Goal: Transaction & Acquisition: Obtain resource

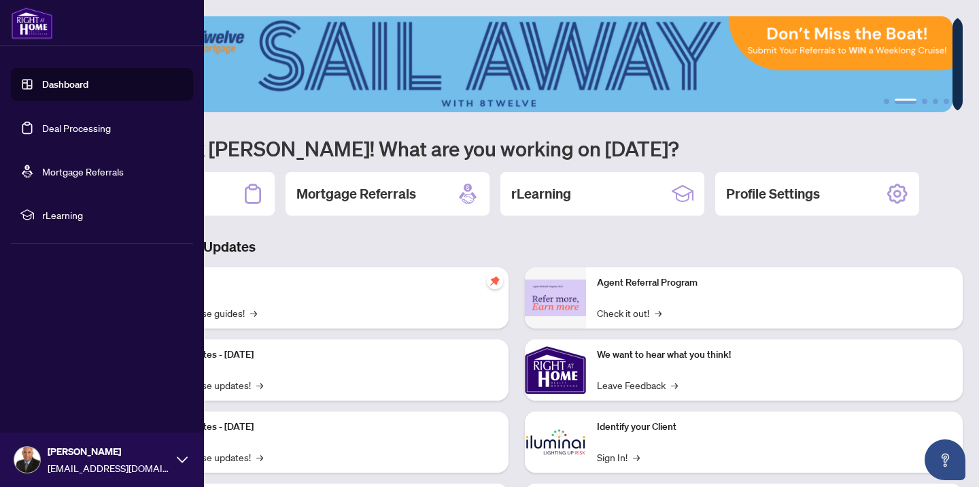
click at [69, 124] on link "Deal Processing" at bounding box center [76, 128] width 69 height 12
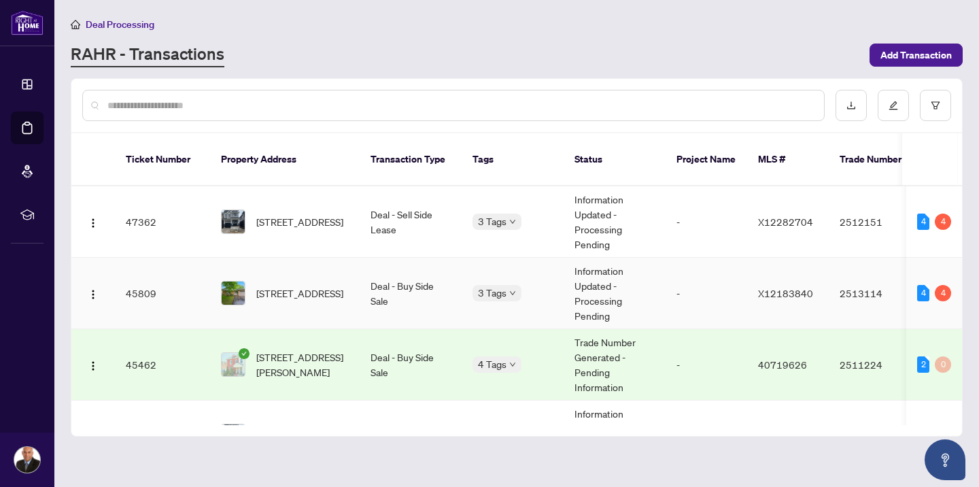
click at [303, 286] on span "[STREET_ADDRESS]" at bounding box center [299, 293] width 87 height 15
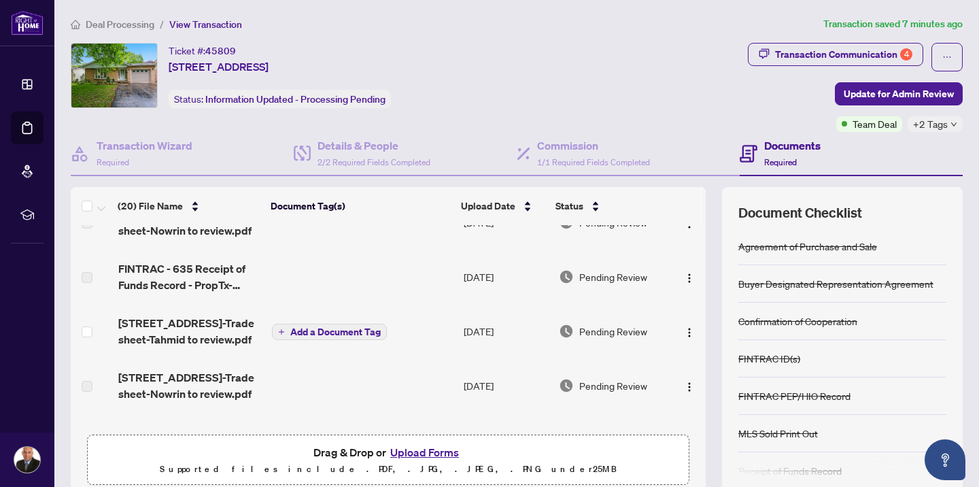
scroll to position [38, 0]
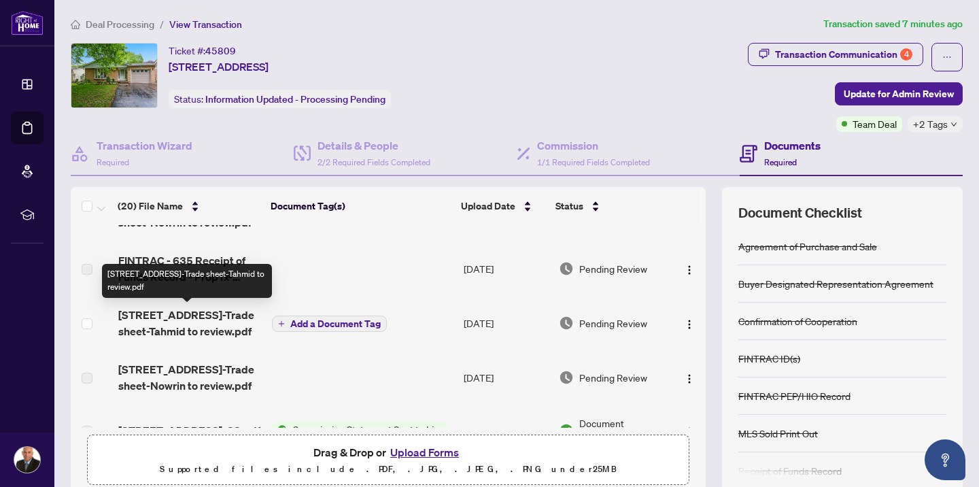
click at [204, 324] on span "[STREET_ADDRESS]-Trade sheet-Tahmid to review.pdf" at bounding box center [189, 323] width 143 height 33
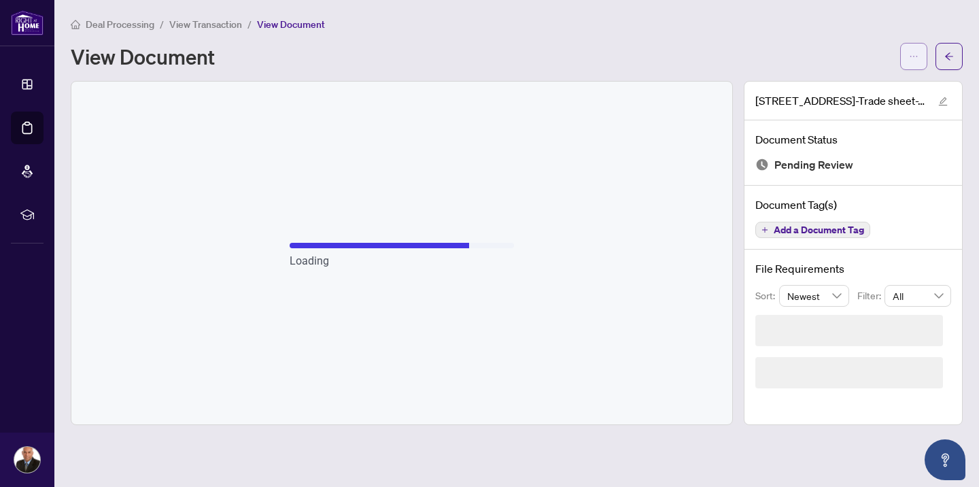
click at [917, 58] on icon "ellipsis" at bounding box center [914, 57] width 10 height 10
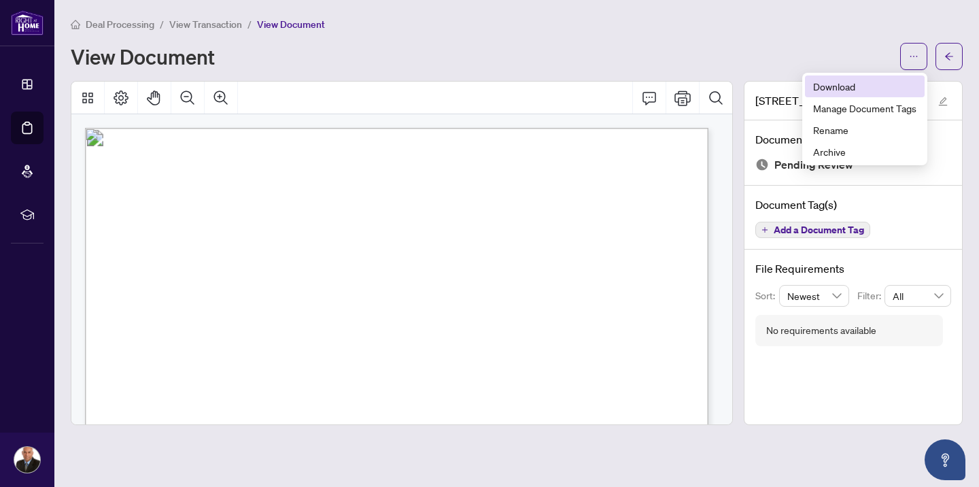
click at [869, 91] on span "Download" at bounding box center [864, 86] width 103 height 15
click at [649, 101] on icon "Comment" at bounding box center [649, 98] width 16 height 16
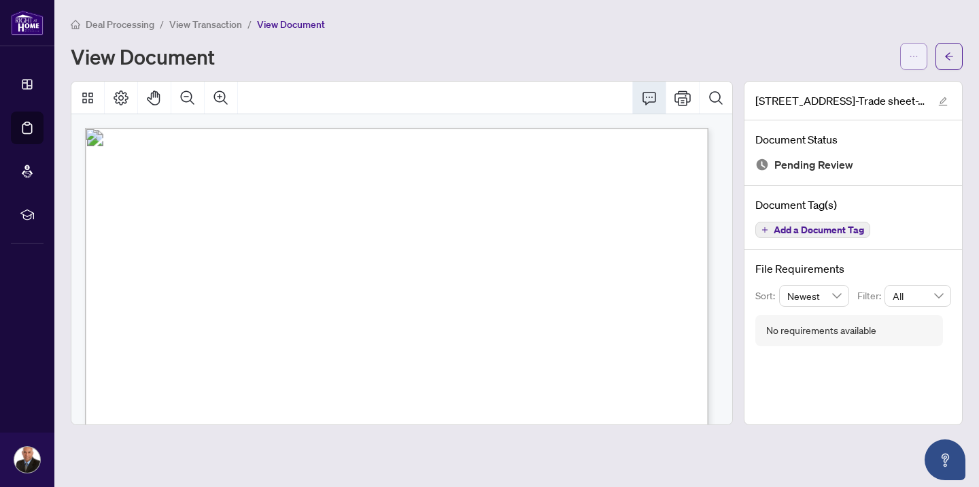
click at [916, 56] on icon "ellipsis" at bounding box center [914, 57] width 10 height 10
click at [876, 84] on span "Download" at bounding box center [864, 86] width 103 height 15
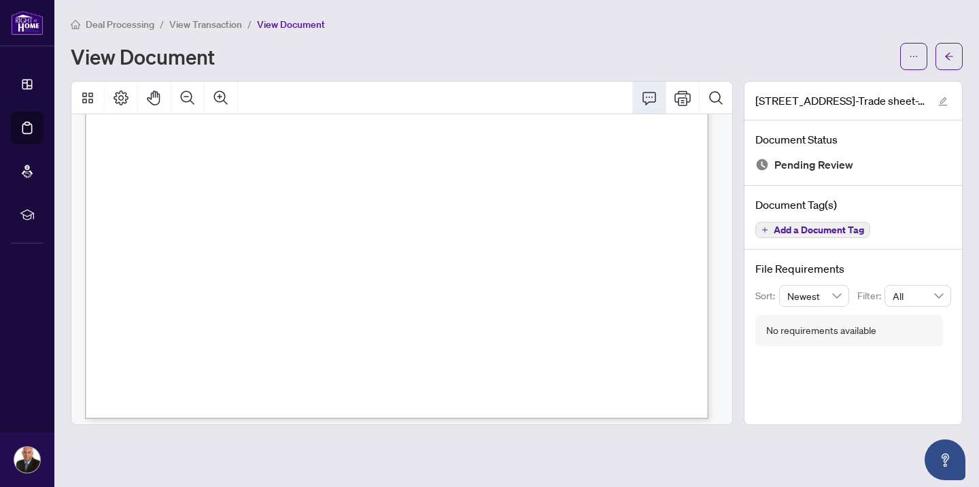
scroll to position [524, 0]
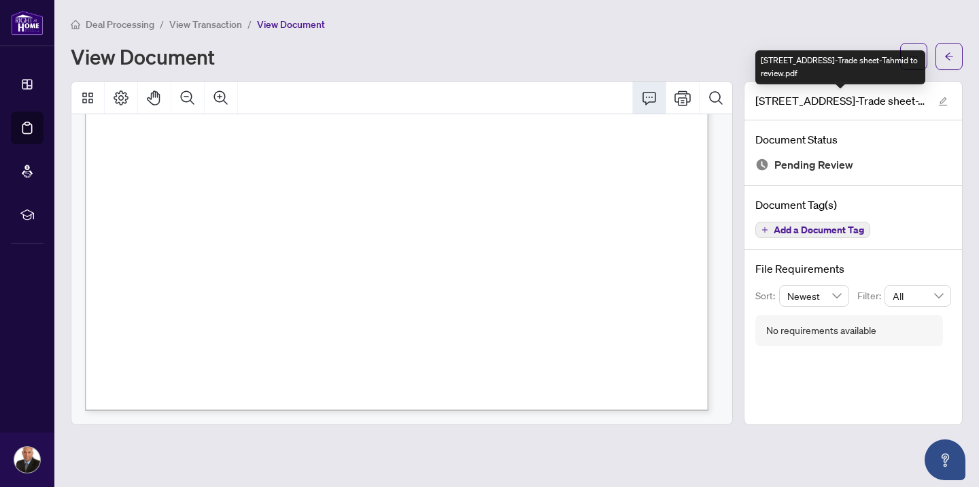
click at [917, 54] on div "[STREET_ADDRESS]-Trade sheet-Tahmid to review.pdf" at bounding box center [840, 67] width 170 height 34
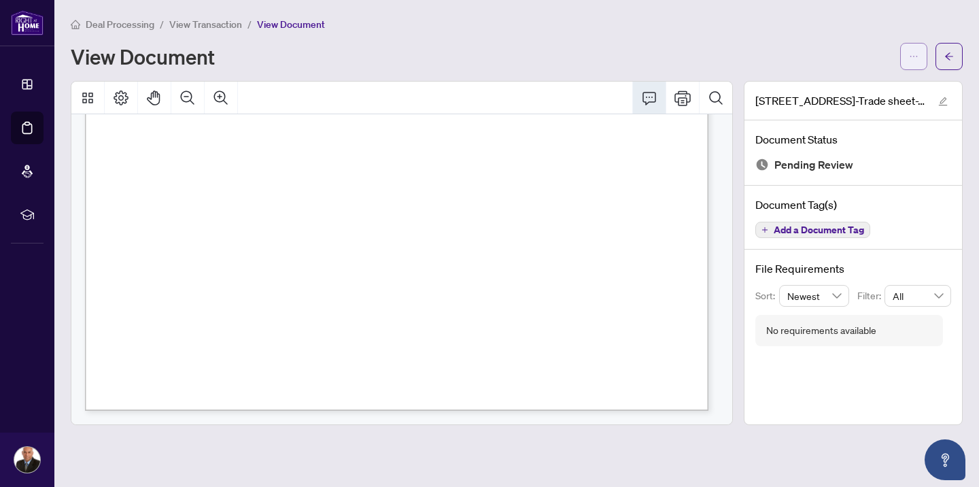
click at [914, 47] on span "button" at bounding box center [914, 57] width 10 height 22
click at [871, 81] on span "Download" at bounding box center [864, 86] width 103 height 15
click at [622, 34] on div "Deal Processing / View Transaction / View Document View Document" at bounding box center [517, 43] width 892 height 54
click at [913, 44] on button "button" at bounding box center [913, 56] width 27 height 27
click at [866, 84] on span "Download" at bounding box center [864, 86] width 103 height 15
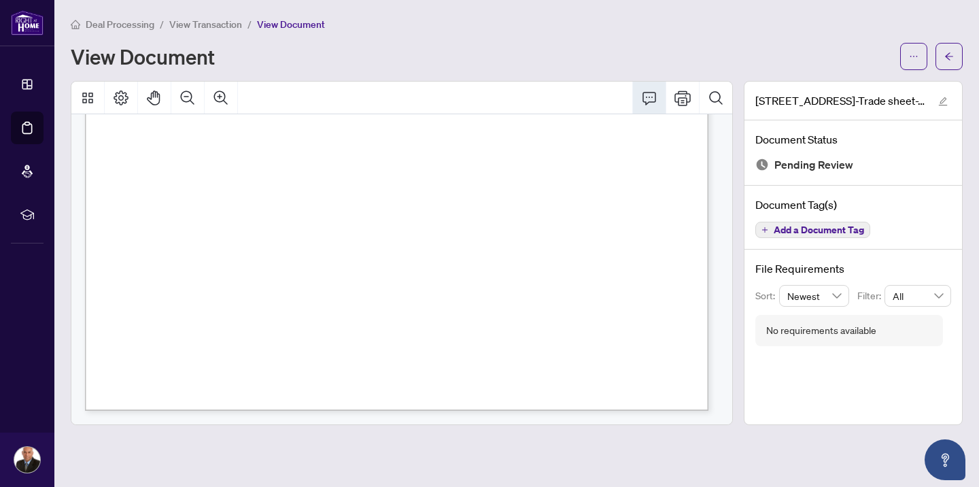
click at [527, 38] on div "Deal Processing / View Transaction / View Document View Document" at bounding box center [517, 43] width 892 height 54
click at [921, 49] on button "button" at bounding box center [913, 56] width 27 height 27
click at [874, 82] on span "Download" at bounding box center [864, 86] width 103 height 15
click at [545, 36] on div "Deal Processing / View Transaction / View Document View Document" at bounding box center [517, 43] width 892 height 54
click at [918, 58] on icon "ellipsis" at bounding box center [914, 57] width 10 height 10
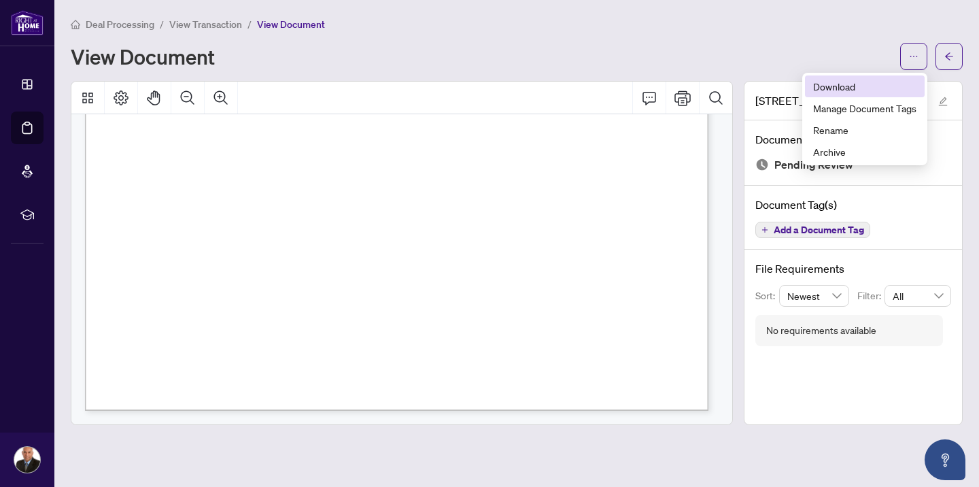
click at [885, 90] on span "Download" at bounding box center [864, 86] width 103 height 15
click at [512, 14] on main "Deal Processing / View Transaction / View Document View Document [STREET_ADDRES…" at bounding box center [516, 243] width 925 height 487
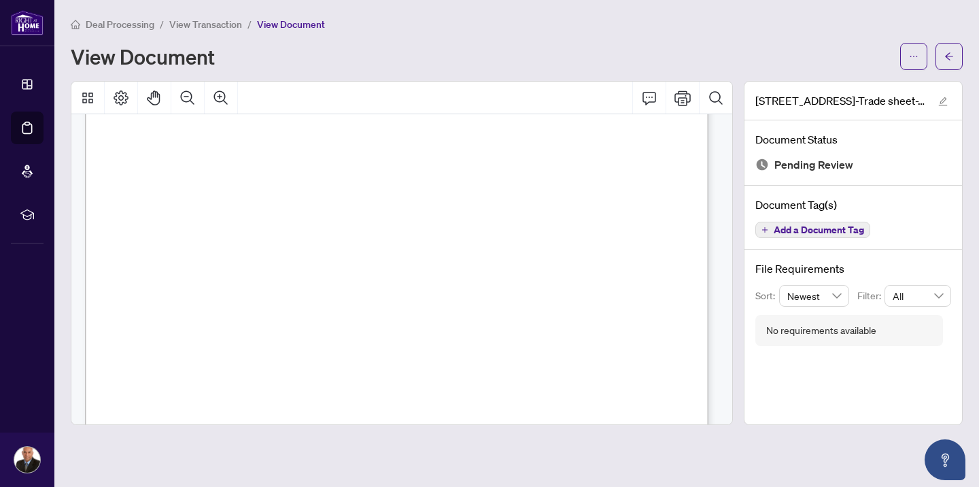
scroll to position [0, 0]
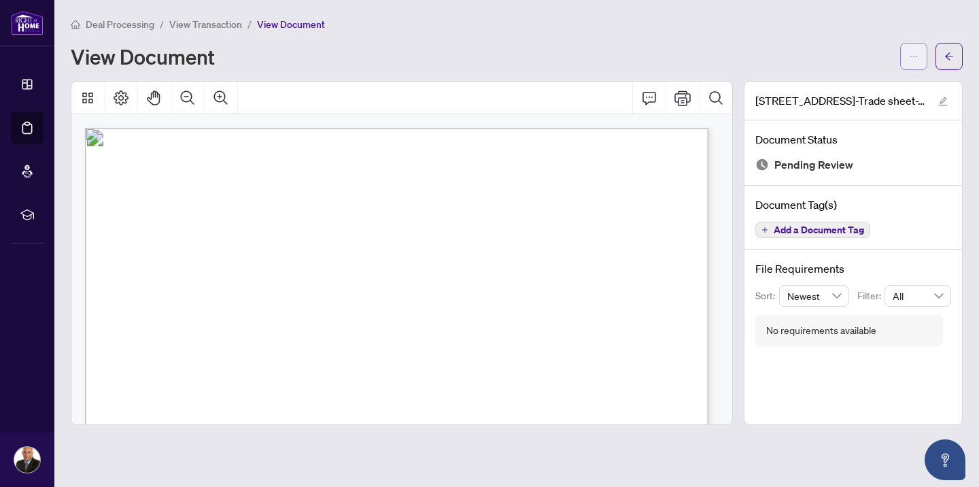
click at [915, 61] on span "button" at bounding box center [914, 57] width 10 height 22
click at [871, 84] on span "Download" at bounding box center [864, 86] width 103 height 15
click at [911, 61] on span "button" at bounding box center [914, 57] width 10 height 22
click at [881, 87] on span "Download" at bounding box center [864, 86] width 103 height 15
click at [914, 57] on icon "ellipsis" at bounding box center [914, 57] width 10 height 10
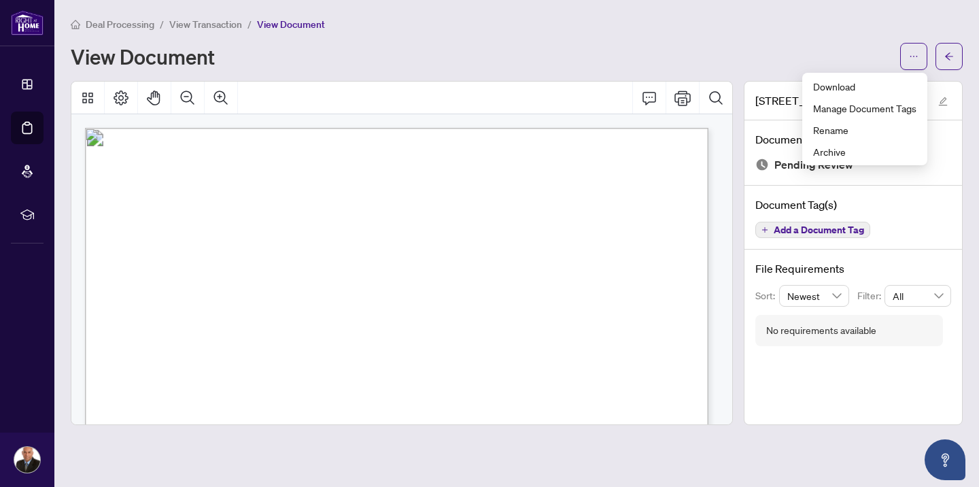
click at [737, 177] on div at bounding box center [401, 253] width 673 height 344
